Goal: Task Accomplishment & Management: Use online tool/utility

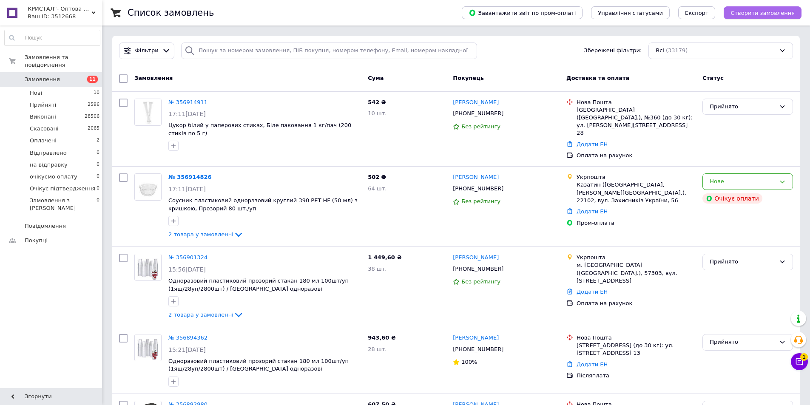
click at [771, 12] on span "Створити замовлення" at bounding box center [762, 13] width 64 height 6
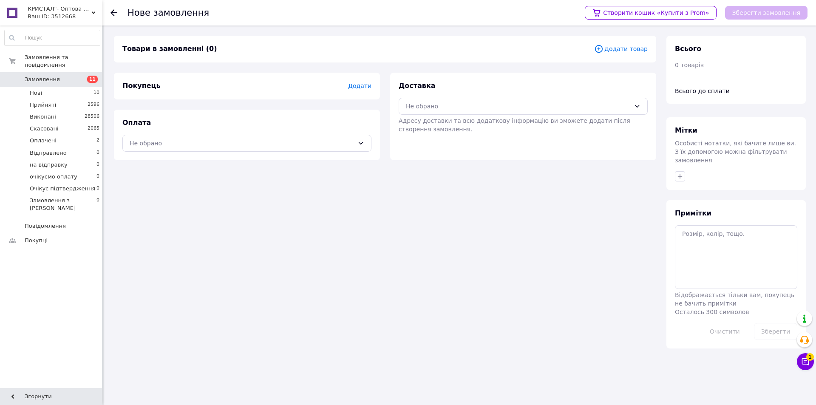
click at [622, 46] on span "Додати товар" at bounding box center [621, 48] width 54 height 9
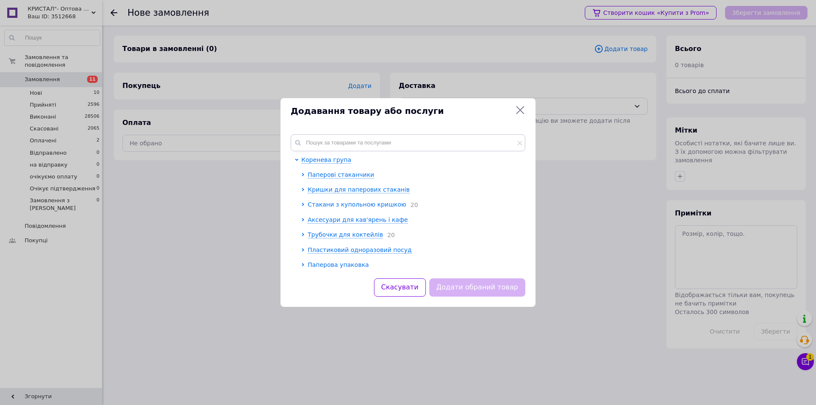
click at [344, 206] on span "Стакани з купольною кришкою" at bounding box center [357, 204] width 99 height 7
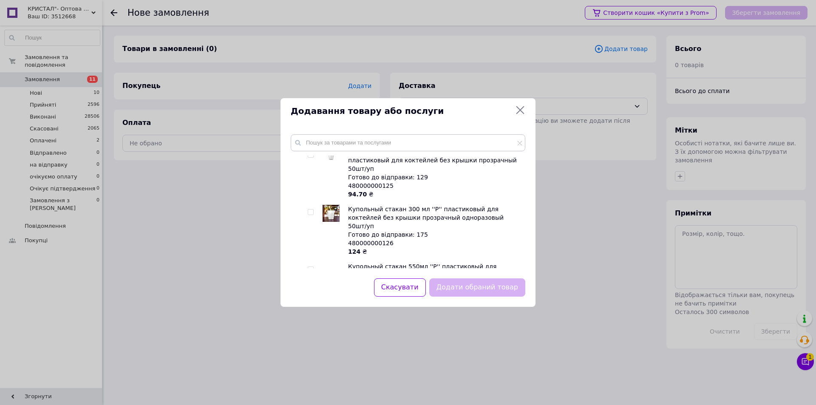
scroll to position [340, 0]
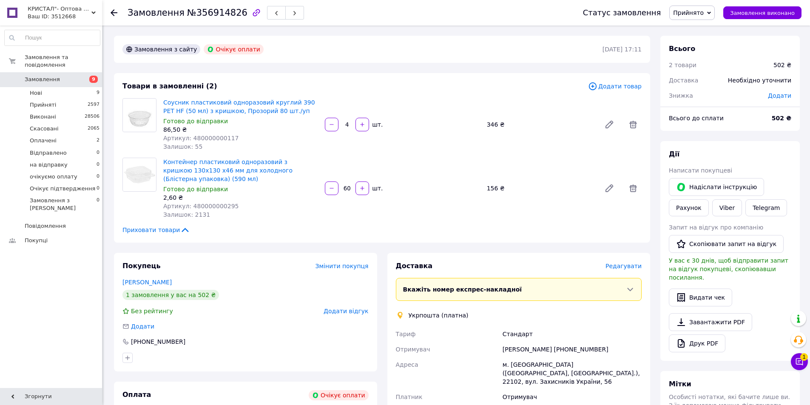
scroll to position [188, 0]
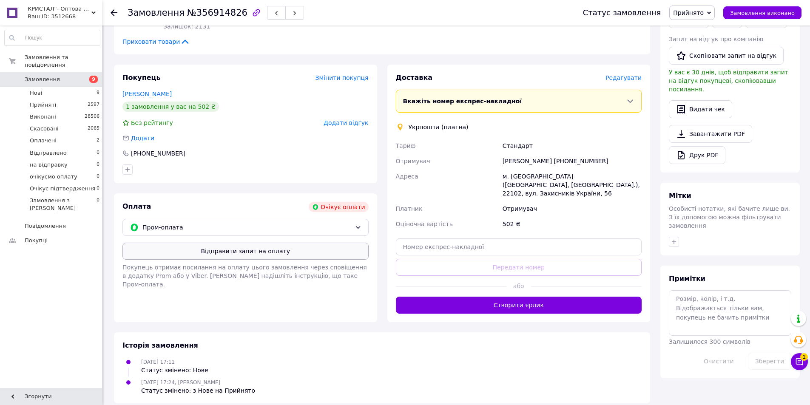
click at [247, 252] on button "Відправити запит на оплату" at bounding box center [245, 251] width 246 height 17
